Goal: Task Accomplishment & Management: Manage account settings

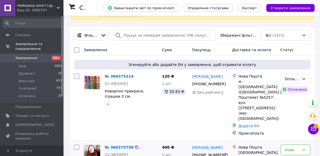
scroll to position [42, 0]
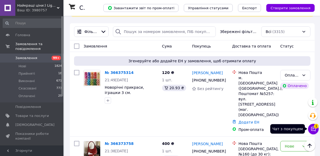
click at [313, 129] on icon at bounding box center [313, 129] width 5 height 5
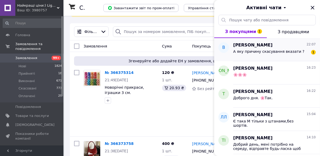
click at [285, 51] on span "А яку причину скасування вказати ?" at bounding box center [268, 51] width 71 height 4
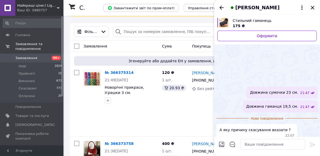
scroll to position [140, 0]
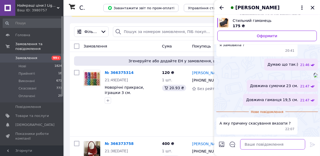
click at [262, 148] on textarea at bounding box center [272, 144] width 65 height 11
click at [257, 145] on textarea at bounding box center [272, 144] width 65 height 11
type textarea "Будь яку)"
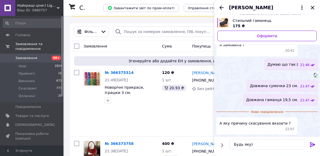
click at [312, 145] on icon at bounding box center [312, 145] width 5 height 5
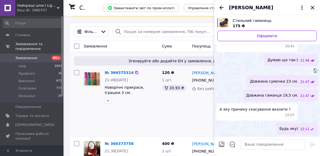
scroll to position [145, 0]
click at [316, 8] on div "Вікторія Левченко" at bounding box center [267, 7] width 106 height 15
click at [315, 9] on icon "Закрити" at bounding box center [312, 7] width 6 height 6
